Goal: Task Accomplishment & Management: Manage account settings

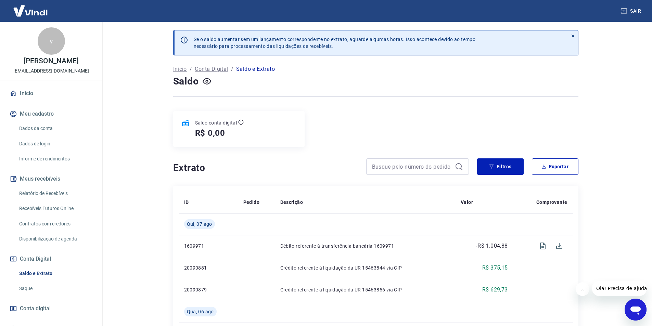
click at [40, 97] on link "Início" at bounding box center [51, 93] width 86 height 15
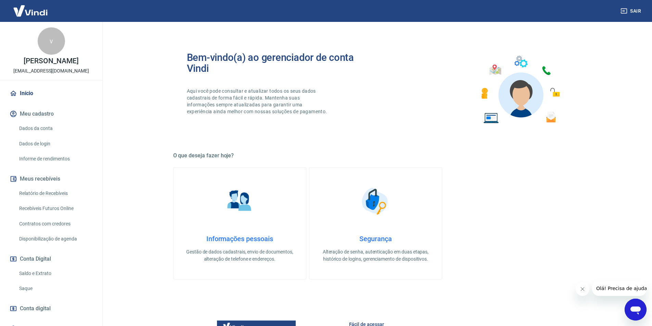
click at [40, 96] on link "Início" at bounding box center [51, 93] width 86 height 15
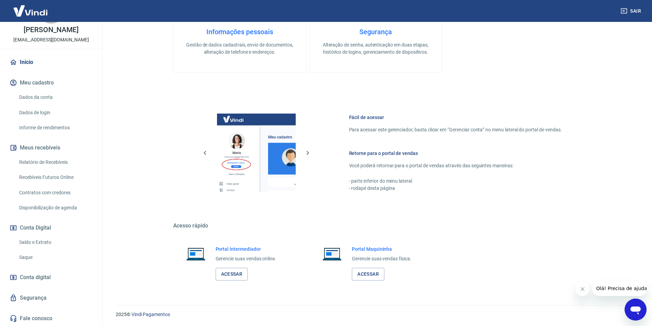
scroll to position [207, 0]
click at [58, 241] on link "Saldo e Extrato" at bounding box center [55, 242] width 78 height 14
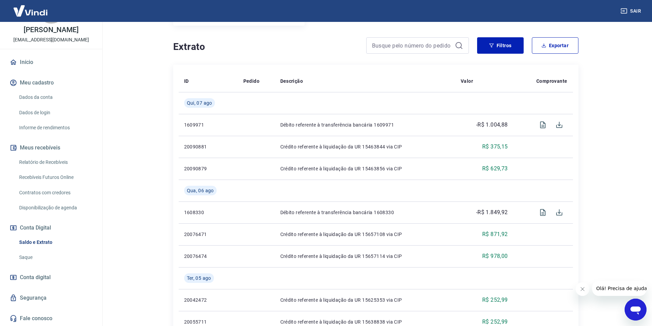
scroll to position [137, 0]
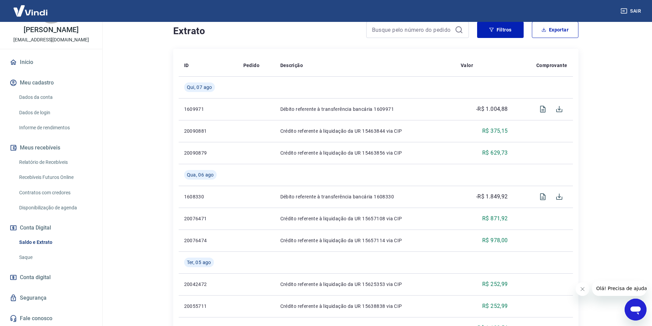
click at [56, 275] on link "Conta digital" at bounding box center [51, 277] width 86 height 15
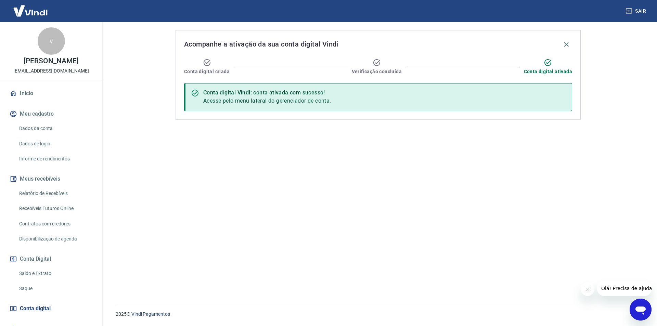
click at [28, 96] on link "Início" at bounding box center [51, 93] width 86 height 15
